Goal: Register for event/course

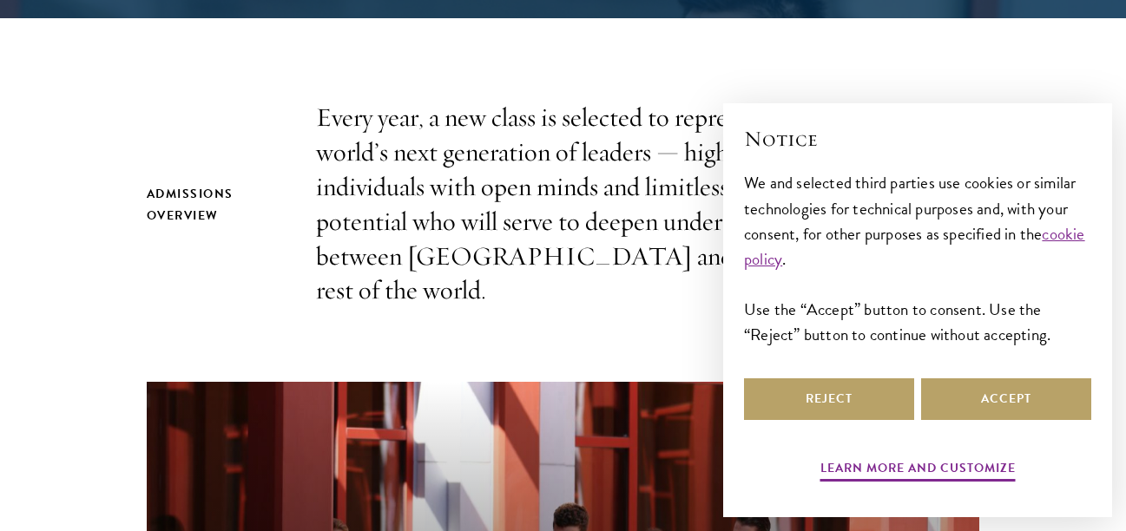
scroll to position [521, 0]
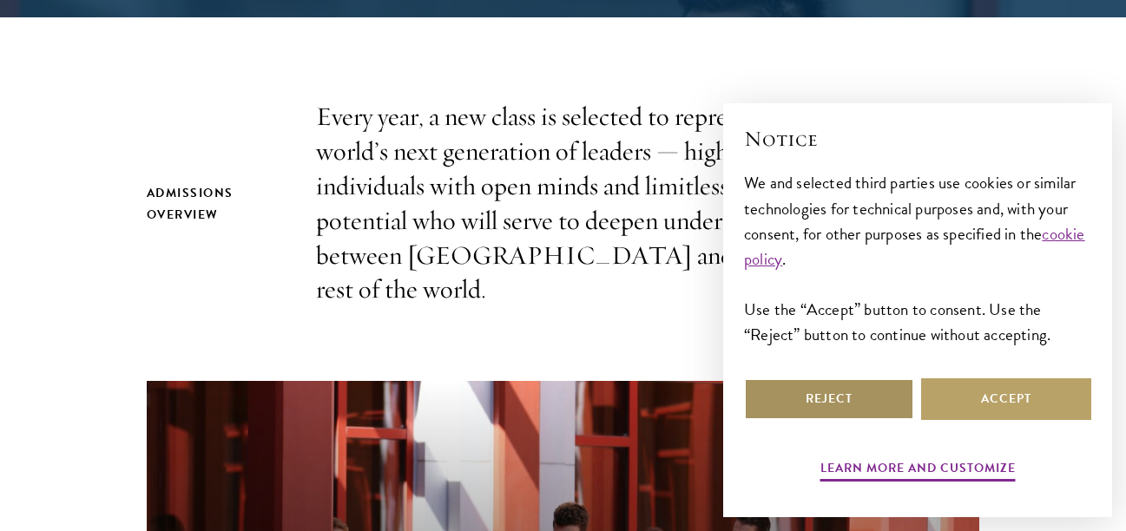
click at [844, 412] on button "Reject" at bounding box center [829, 399] width 170 height 42
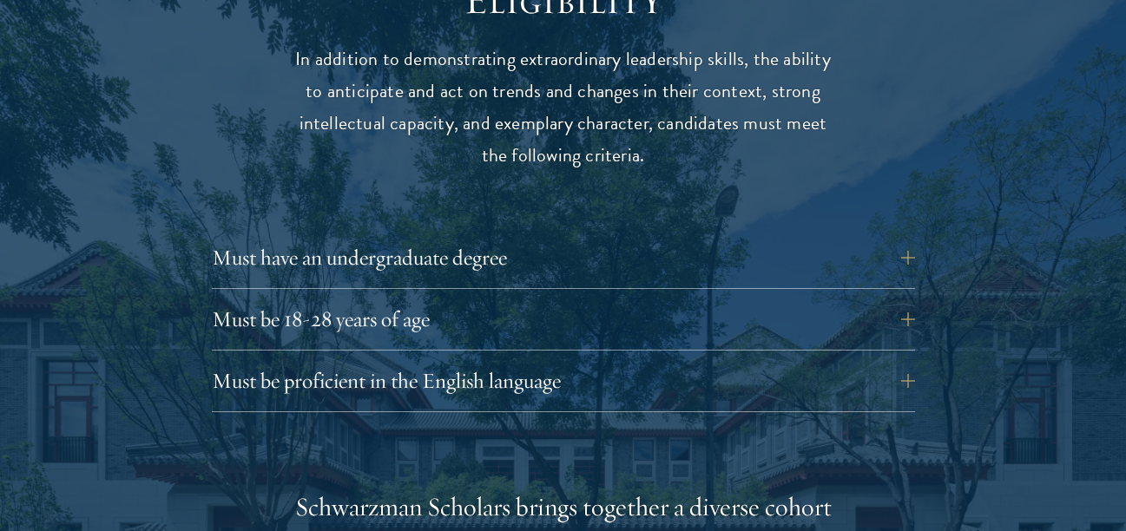
scroll to position [2343, 0]
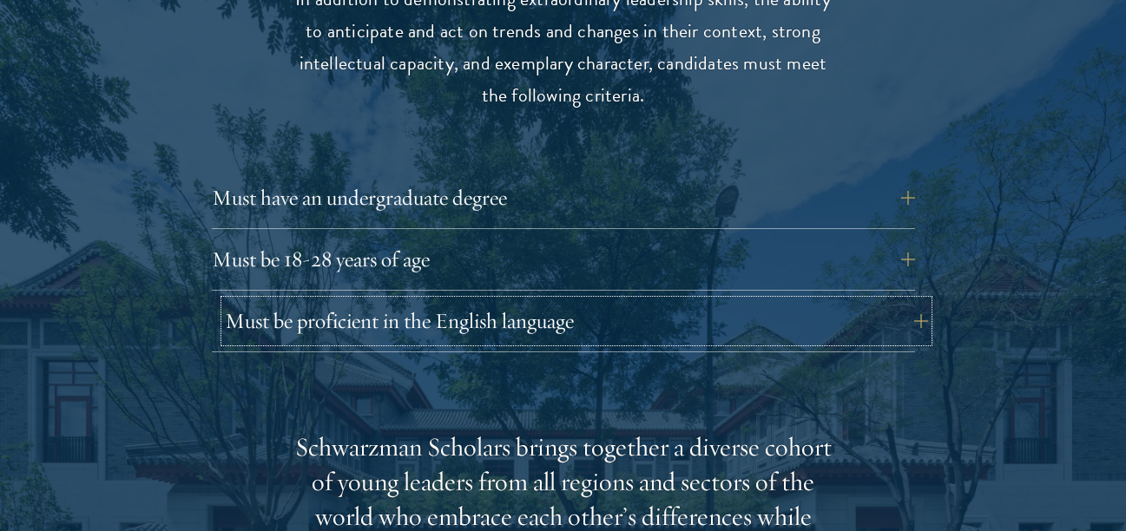
click at [707, 300] on button "Must be proficient in the English language" at bounding box center [576, 321] width 703 height 42
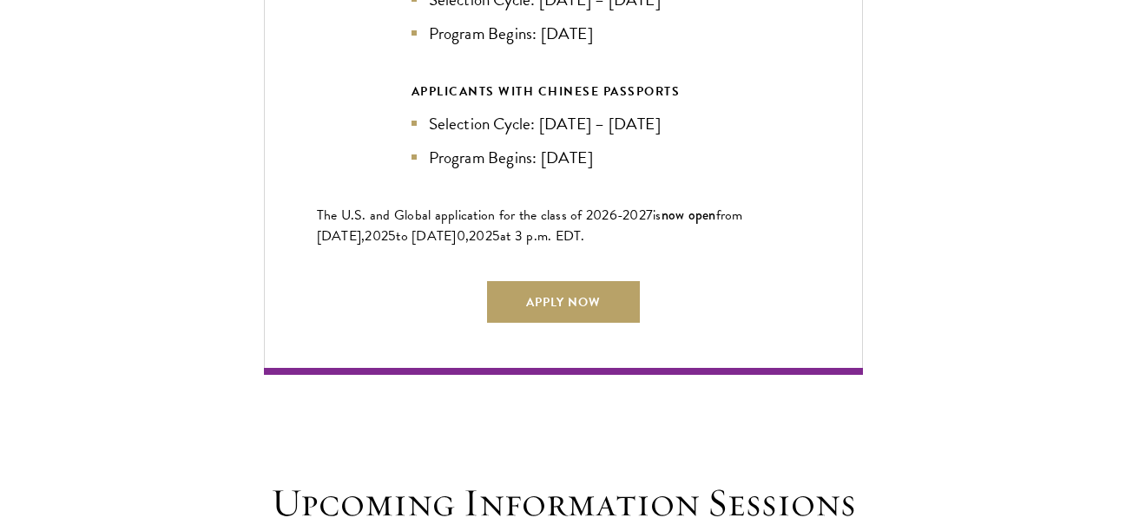
scroll to position [4484, 0]
click at [557, 286] on link "Apply Now" at bounding box center [563, 301] width 153 height 42
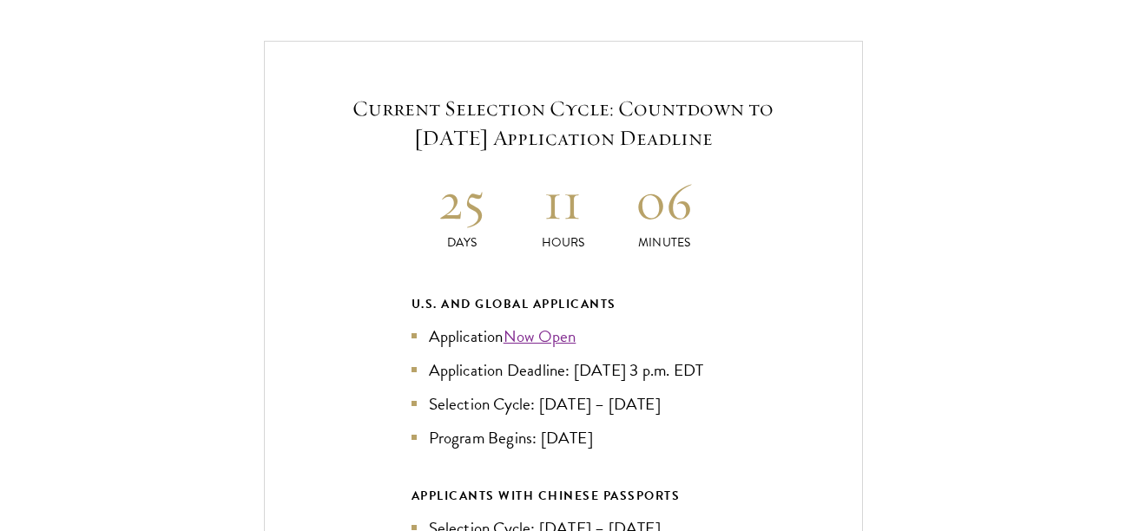
scroll to position [3616, 0]
click at [555, 483] on div "APPLICANTS WITH CHINESE PASSPORTS" at bounding box center [563, 494] width 304 height 22
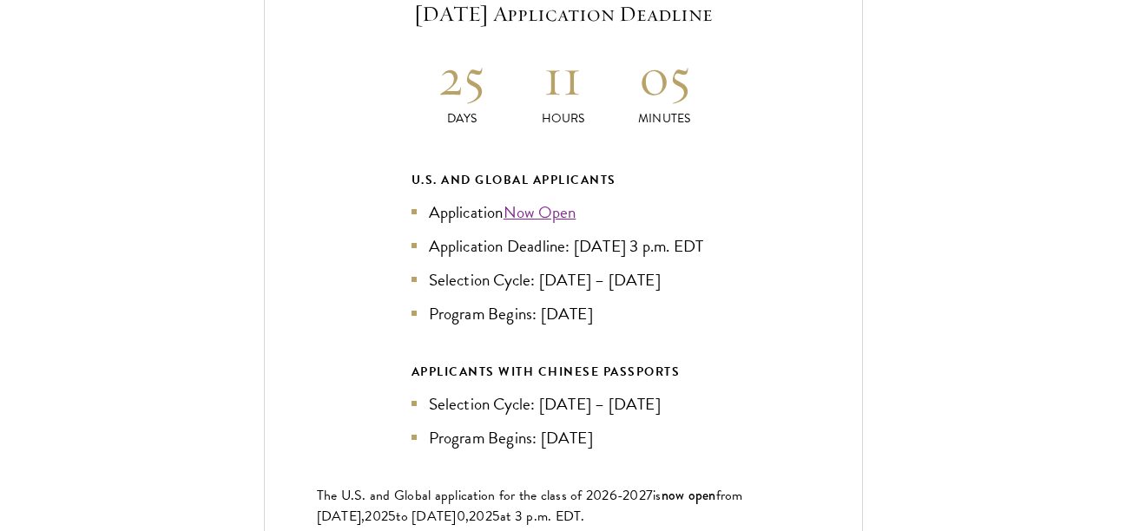
scroll to position [3746, 0]
